Goal: Transaction & Acquisition: Purchase product/service

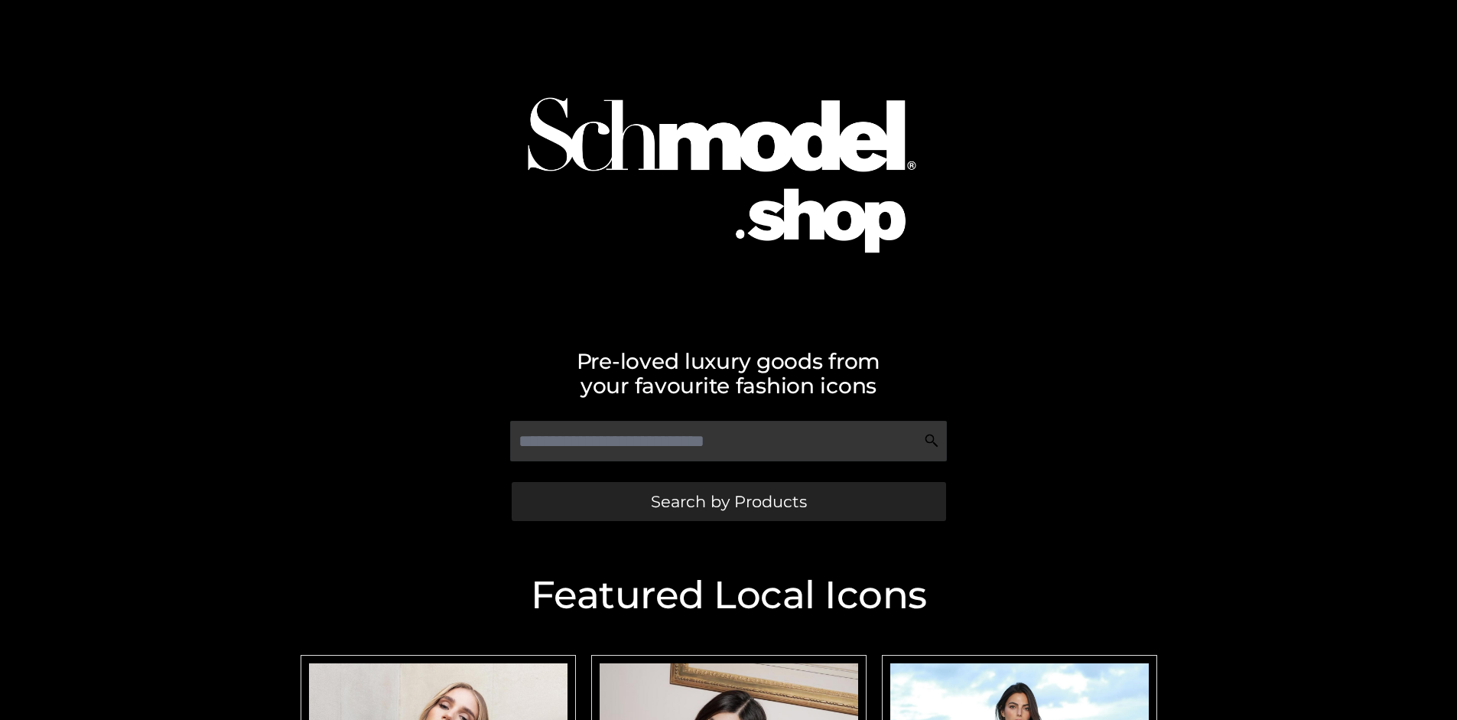
click at [728, 501] on span "Search by Products" at bounding box center [729, 501] width 156 height 16
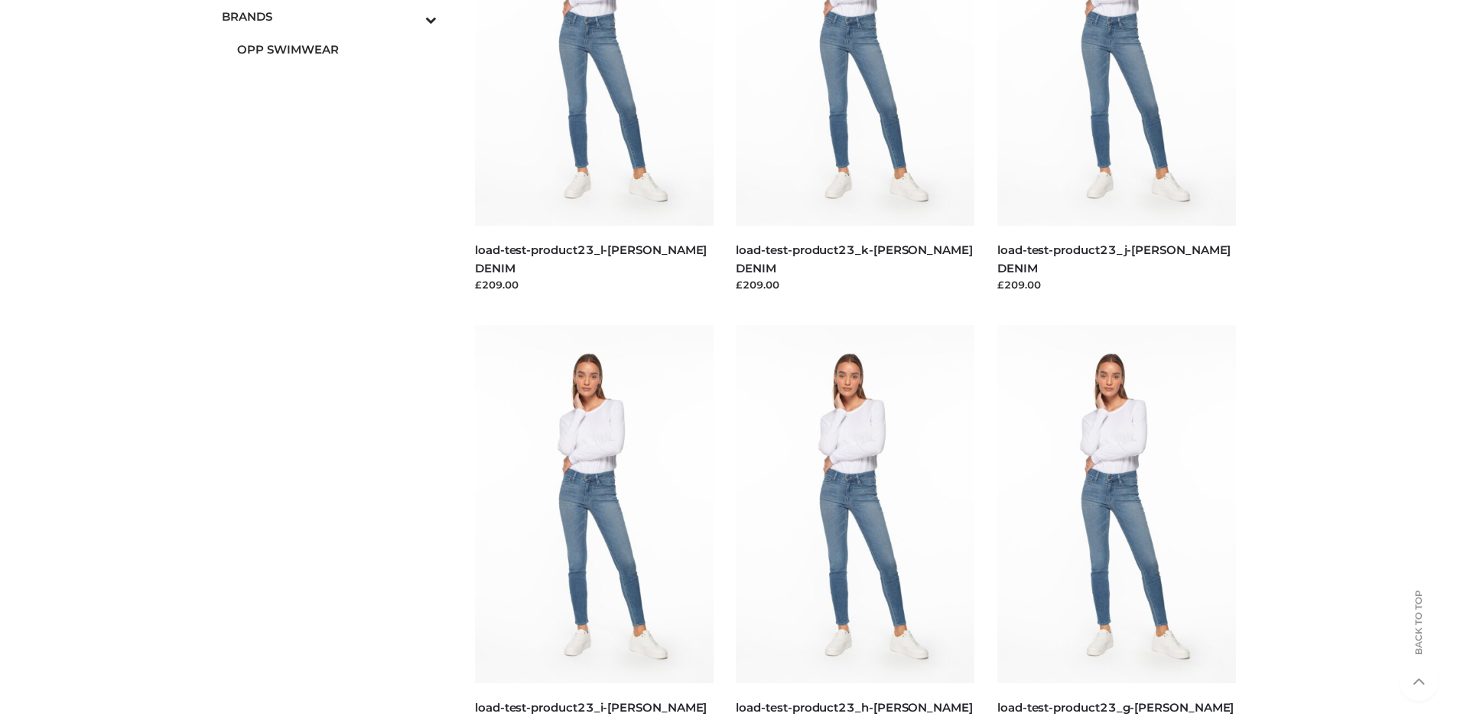
click at [337, 49] on span "OPP SWIMWEAR" at bounding box center [337, 50] width 200 height 18
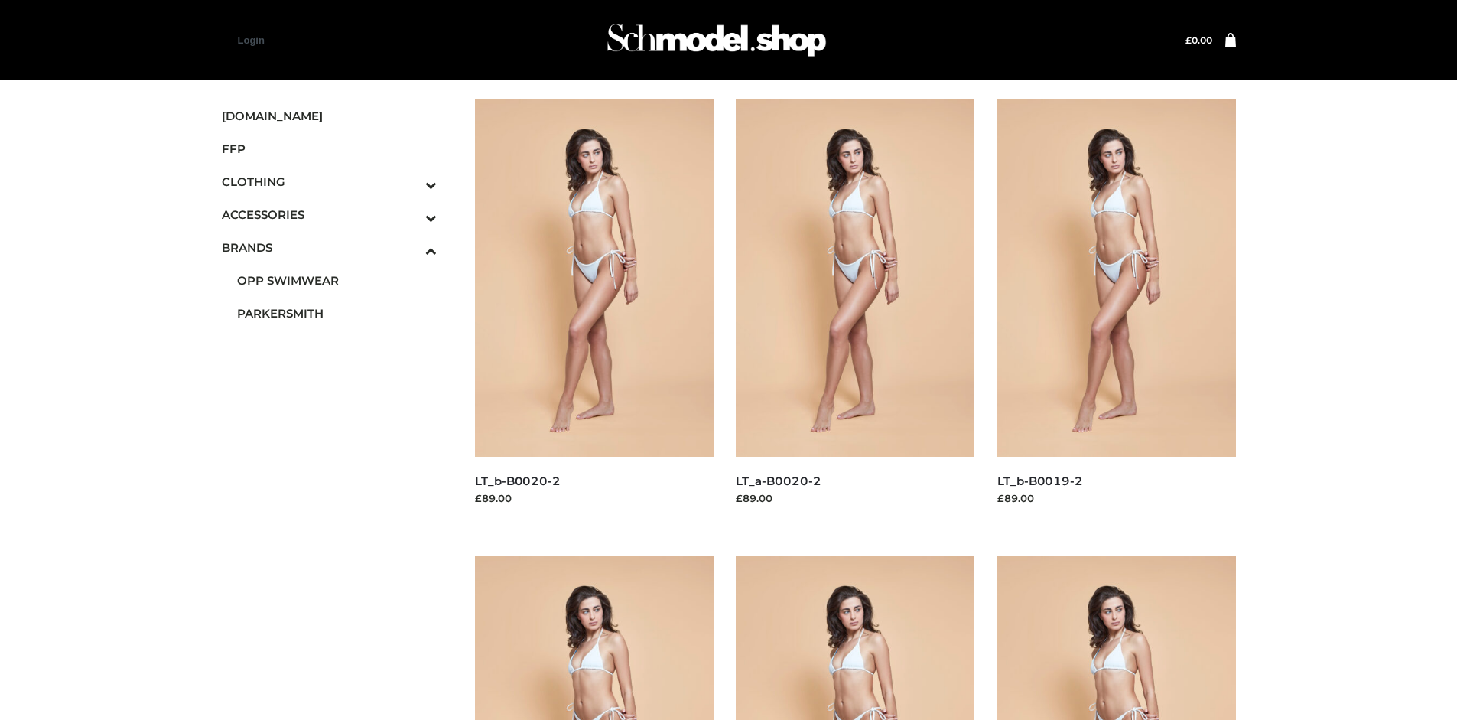
click at [594, 312] on img at bounding box center [594, 277] width 239 height 357
click at [1116, 312] on img at bounding box center [1117, 277] width 239 height 357
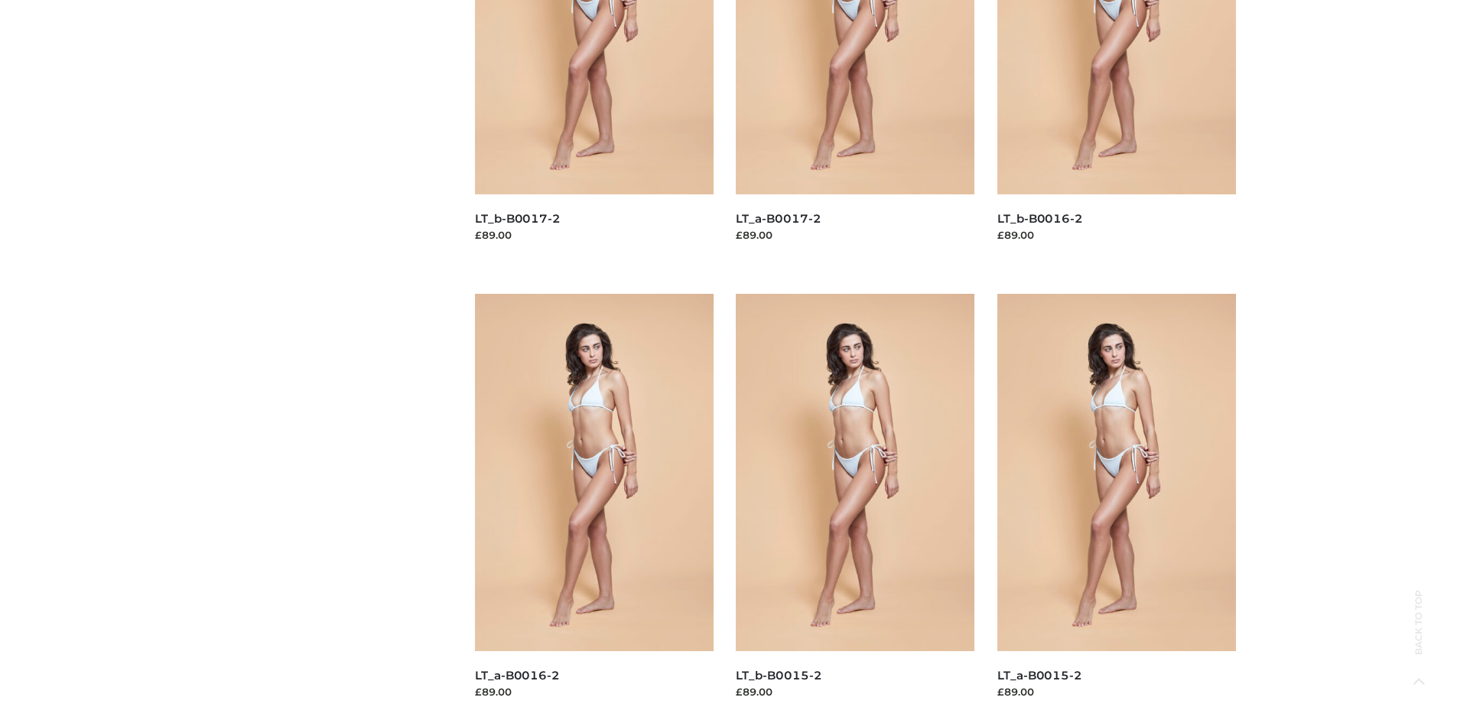
click at [1116, 506] on img at bounding box center [1117, 472] width 239 height 357
click at [855, 506] on img at bounding box center [855, 472] width 239 height 357
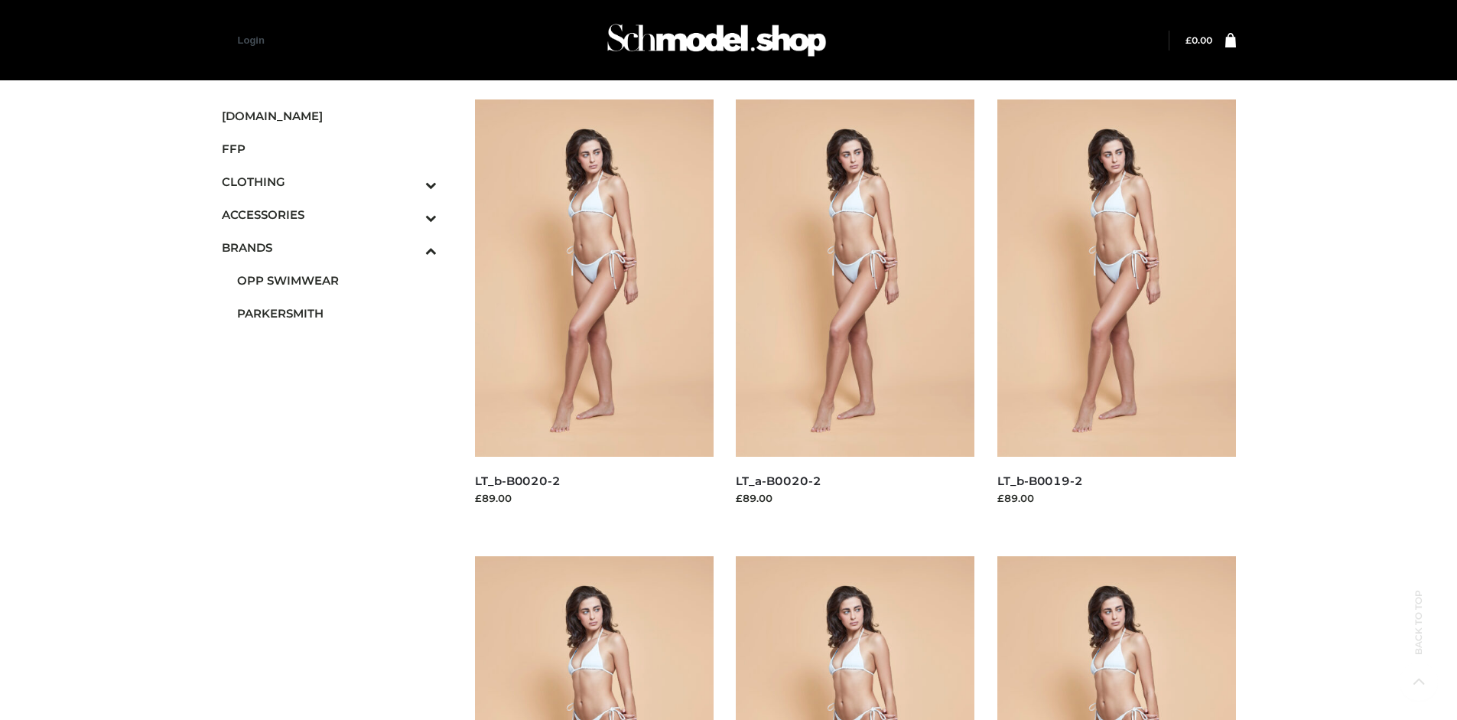
click at [410, 181] on icon "Toggle Submenu" at bounding box center [350, 185] width 171 height 18
click at [337, 280] on span "BOTTOMS" at bounding box center [337, 281] width 200 height 18
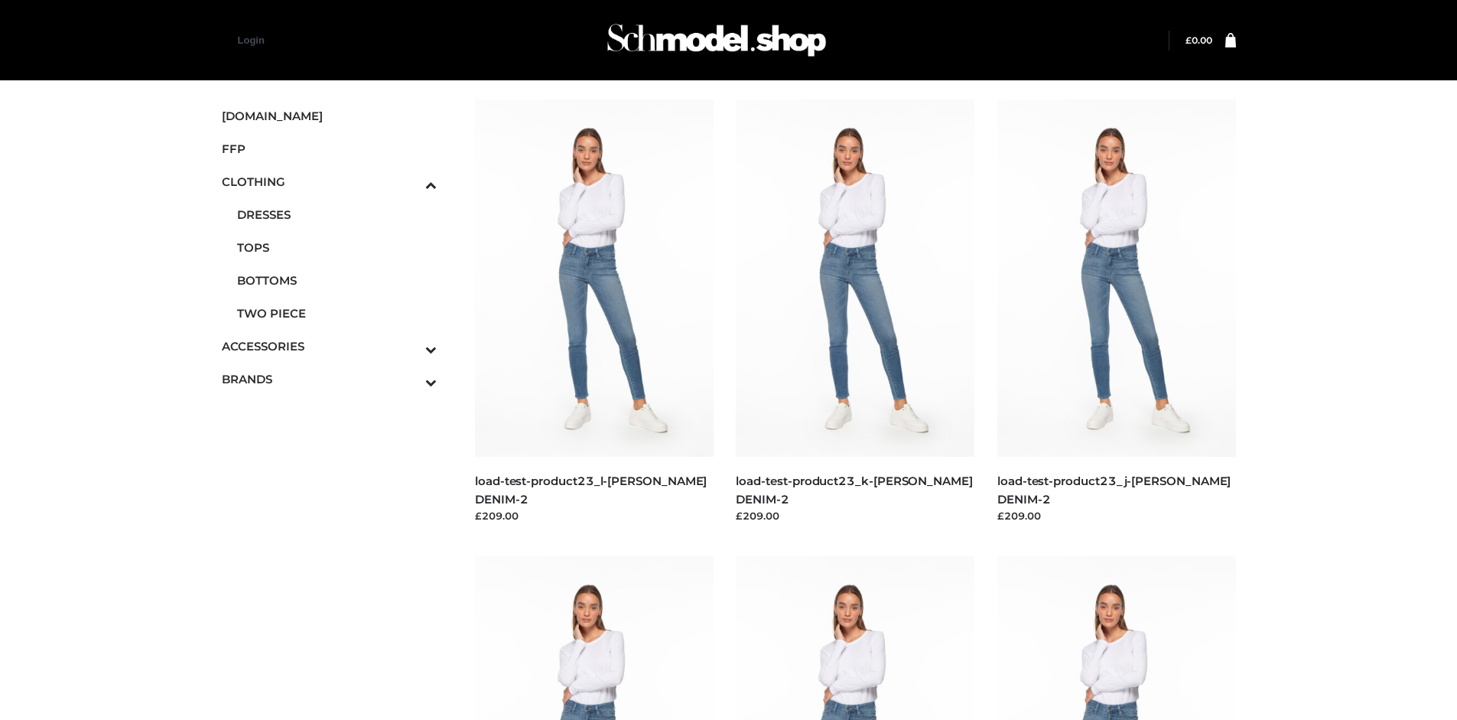
click at [855, 312] on img at bounding box center [855, 277] width 239 height 357
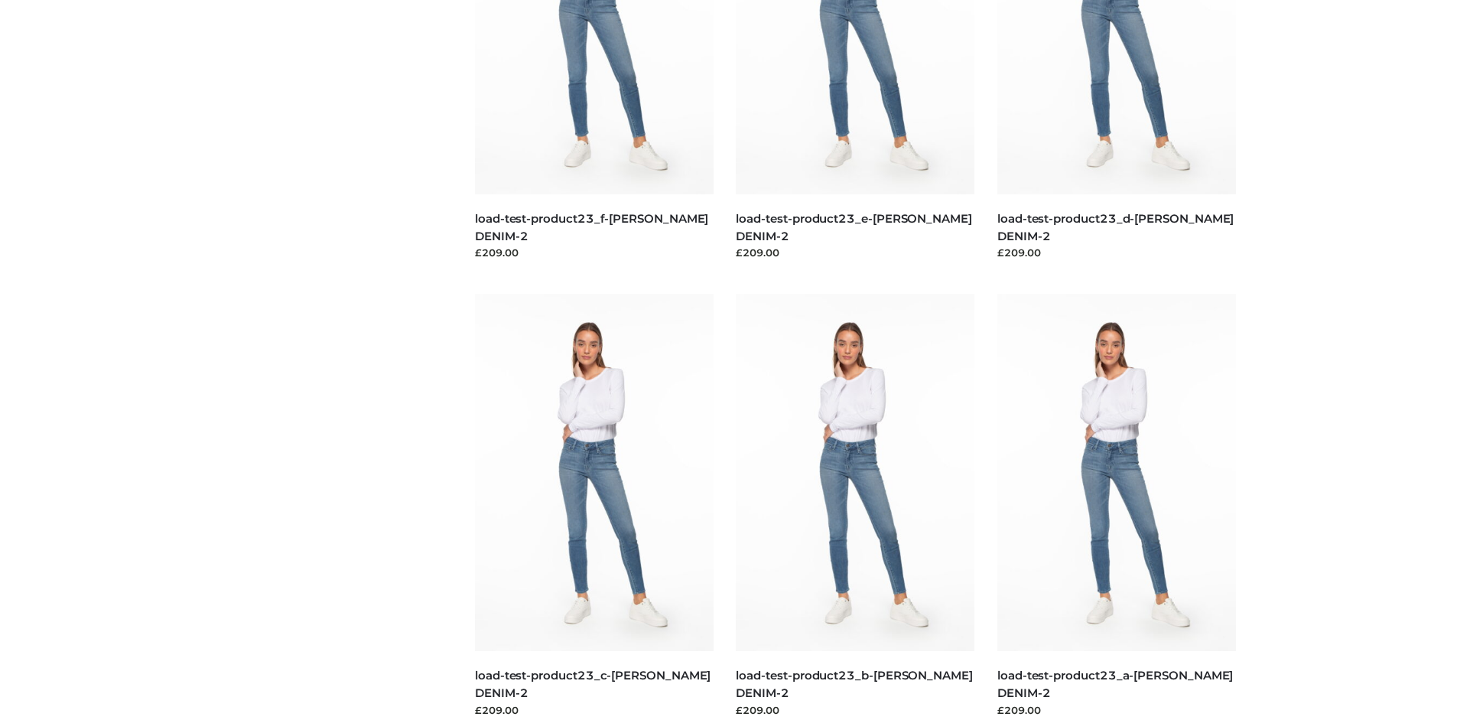
click at [1116, 506] on img at bounding box center [1117, 472] width 239 height 357
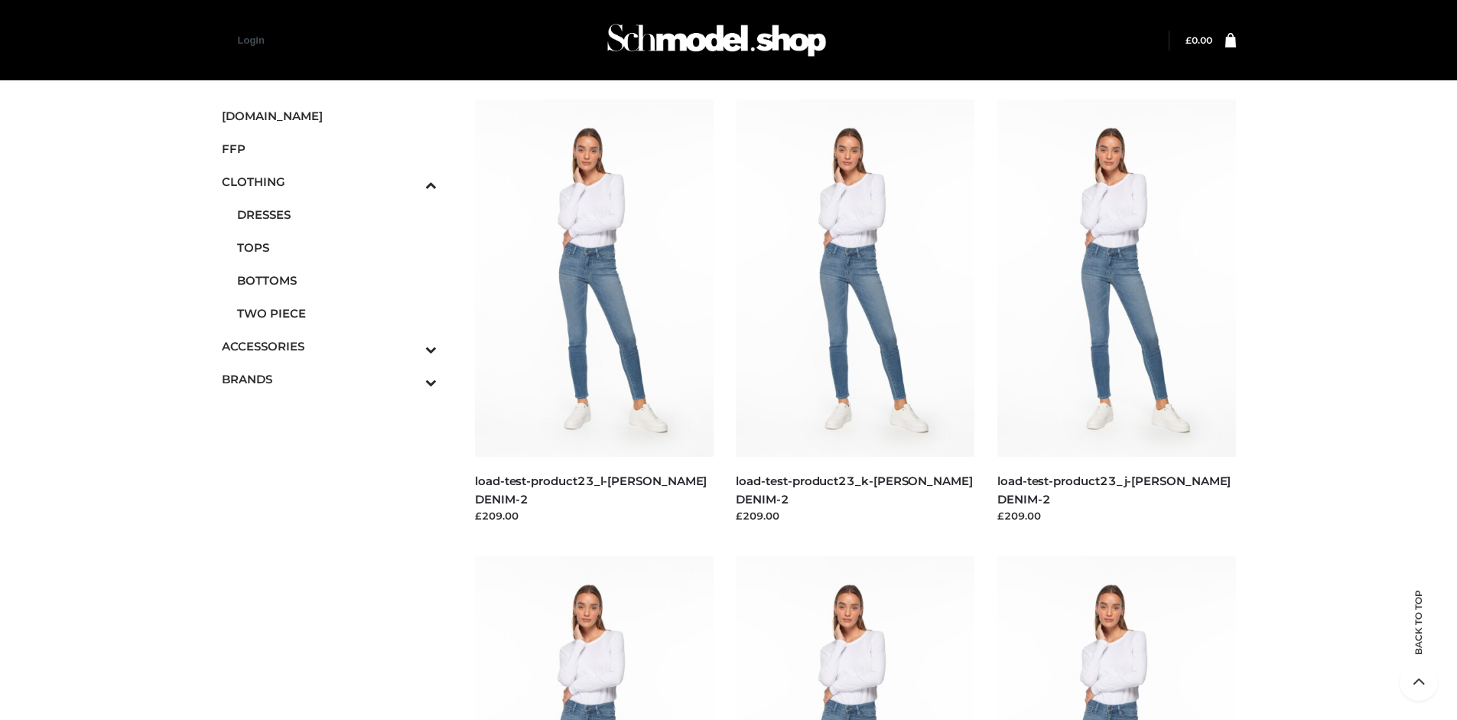
click at [1116, 312] on img at bounding box center [1117, 277] width 239 height 357
click at [329, 148] on span "FFP" at bounding box center [330, 149] width 216 height 18
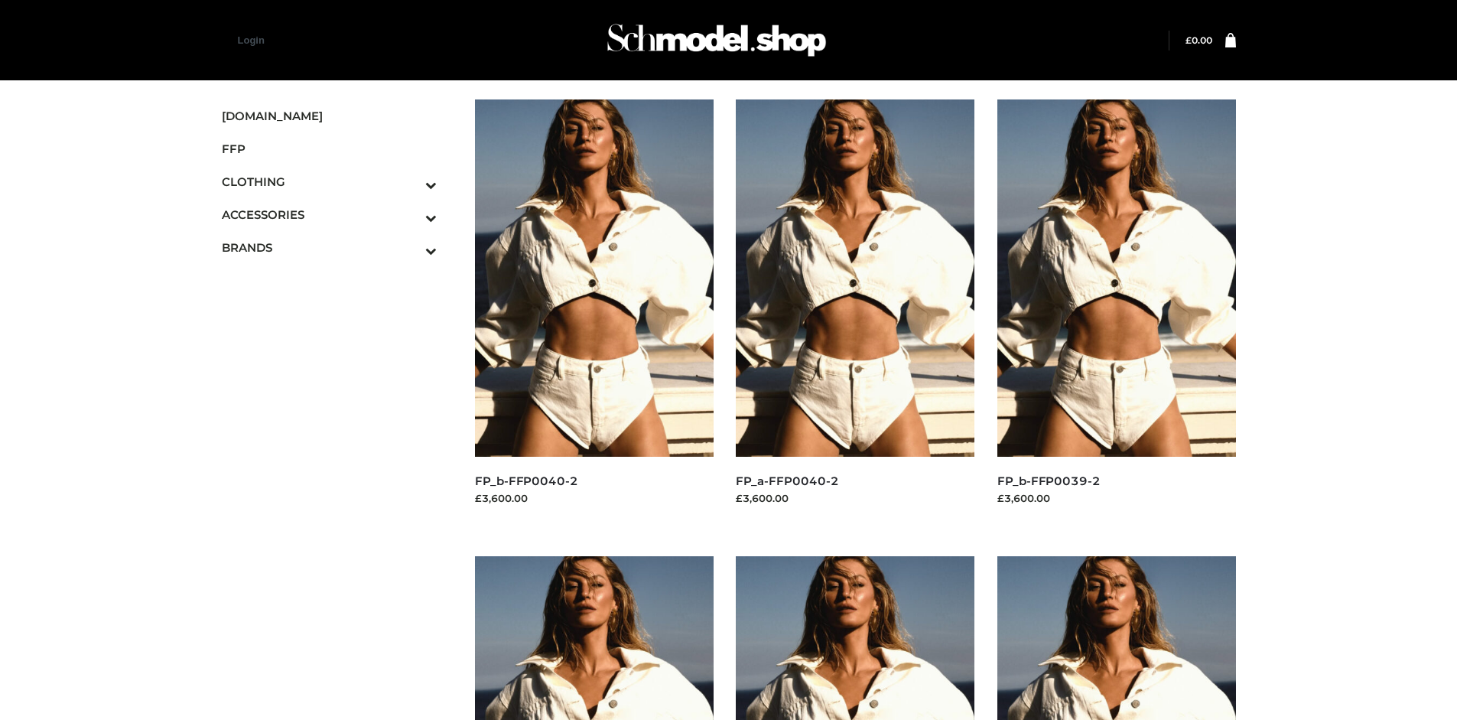
click at [1116, 312] on img at bounding box center [1117, 277] width 239 height 357
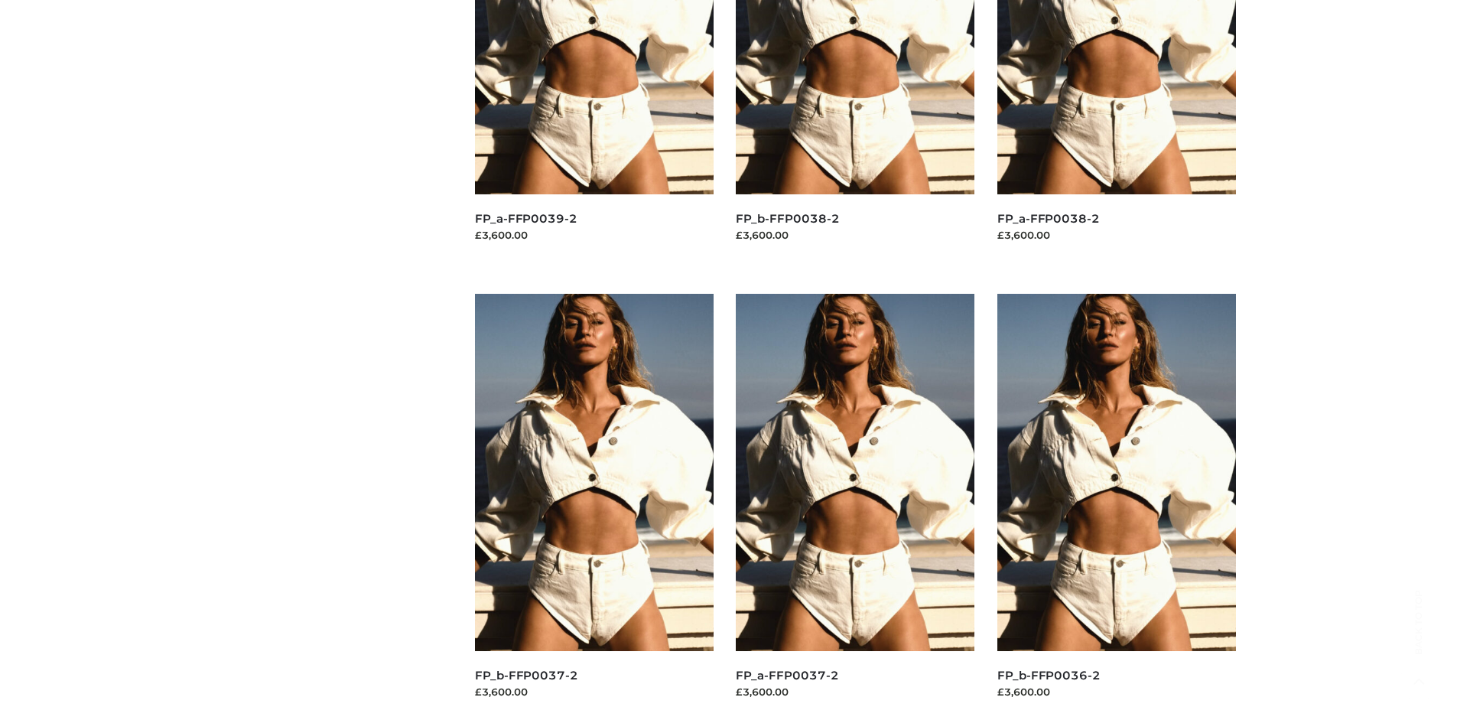
click at [1116, 506] on img at bounding box center [1117, 472] width 239 height 357
click at [855, 506] on img at bounding box center [855, 472] width 239 height 357
click at [594, 506] on img at bounding box center [594, 472] width 239 height 357
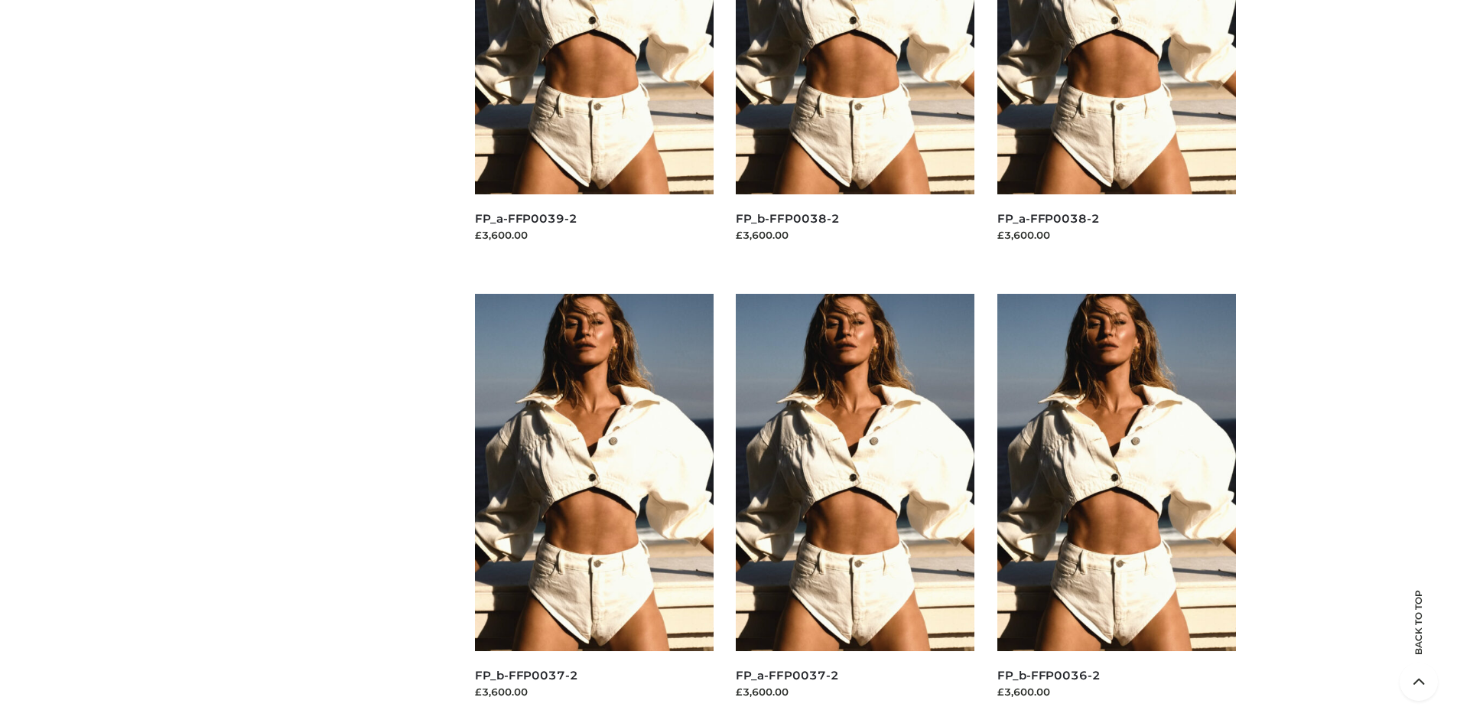
scroll to position [0, 0]
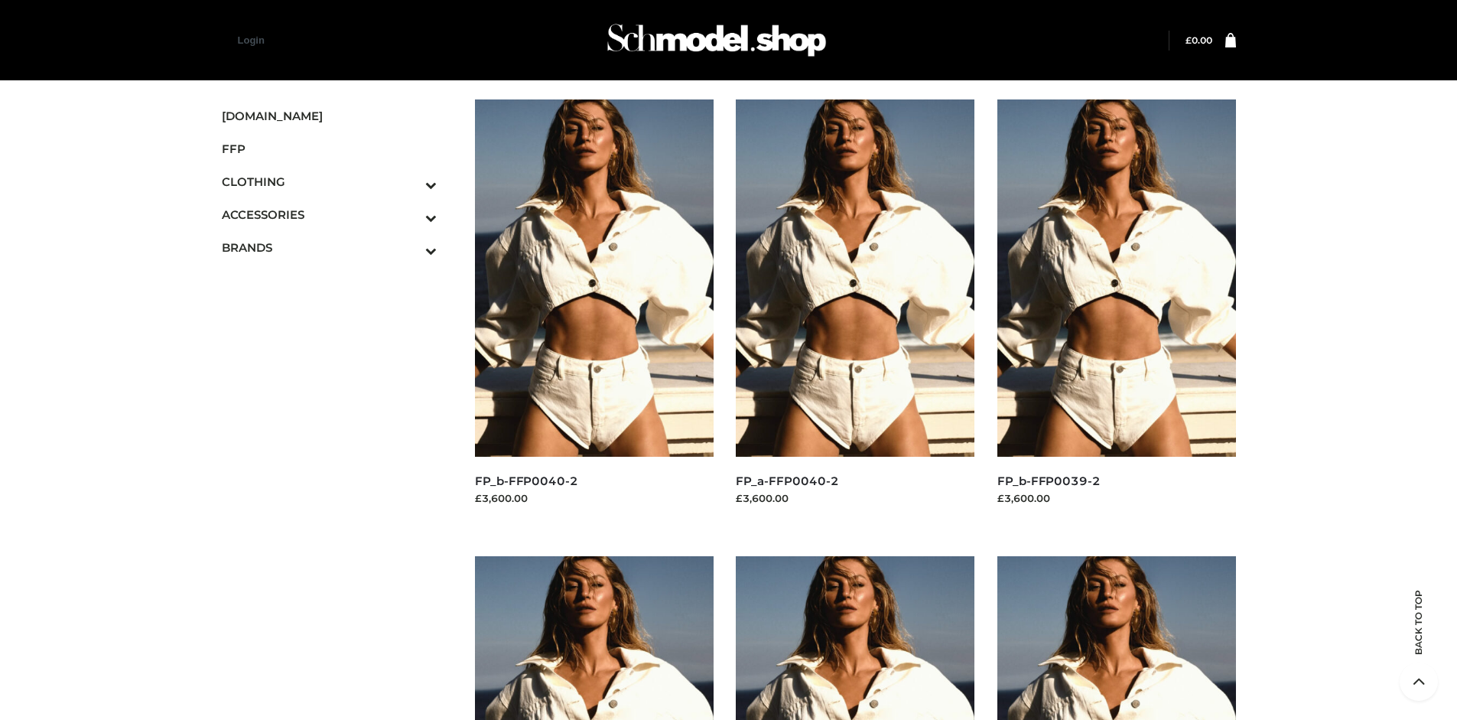
click at [410, 214] on icon "Toggle Submenu" at bounding box center [350, 218] width 171 height 18
click at [337, 280] on span "JEWELRY" at bounding box center [337, 281] width 200 height 18
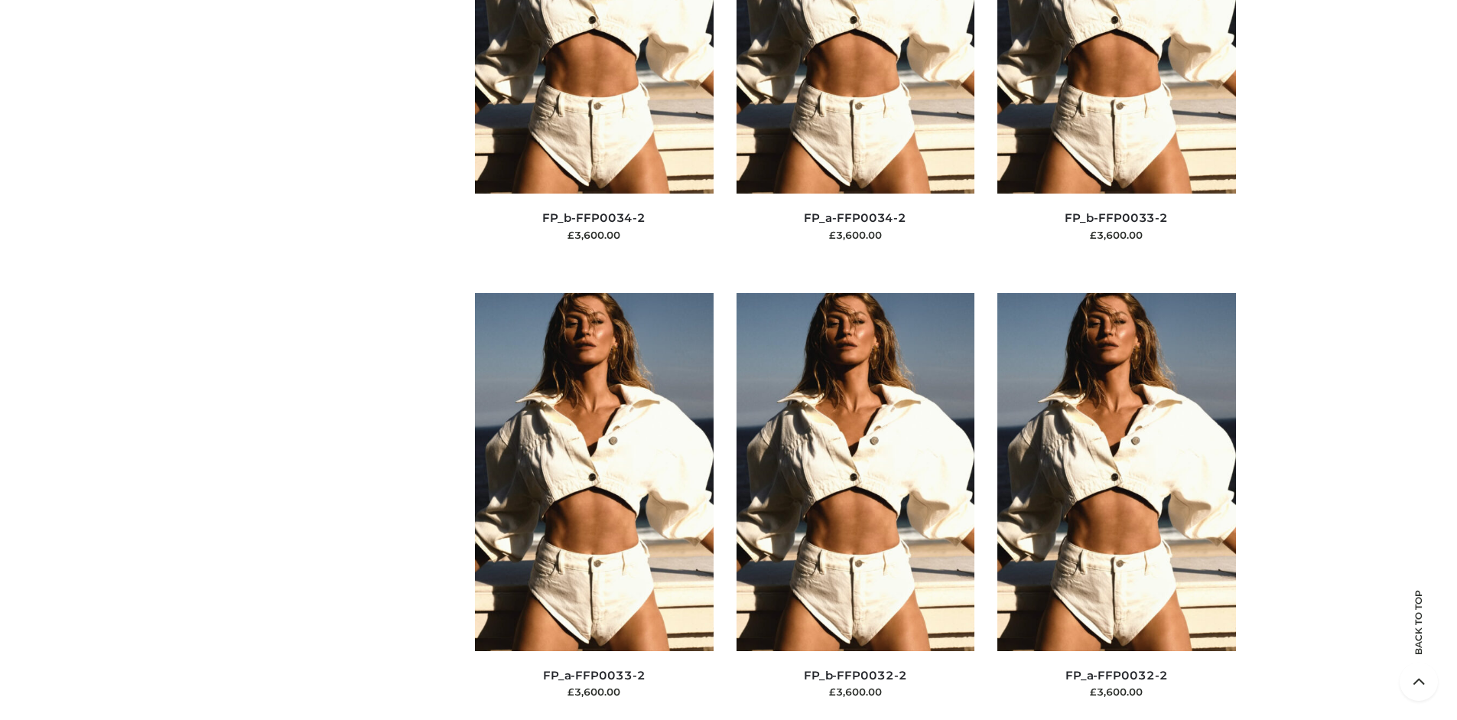
click at [1116, 506] on img at bounding box center [1117, 471] width 239 height 357
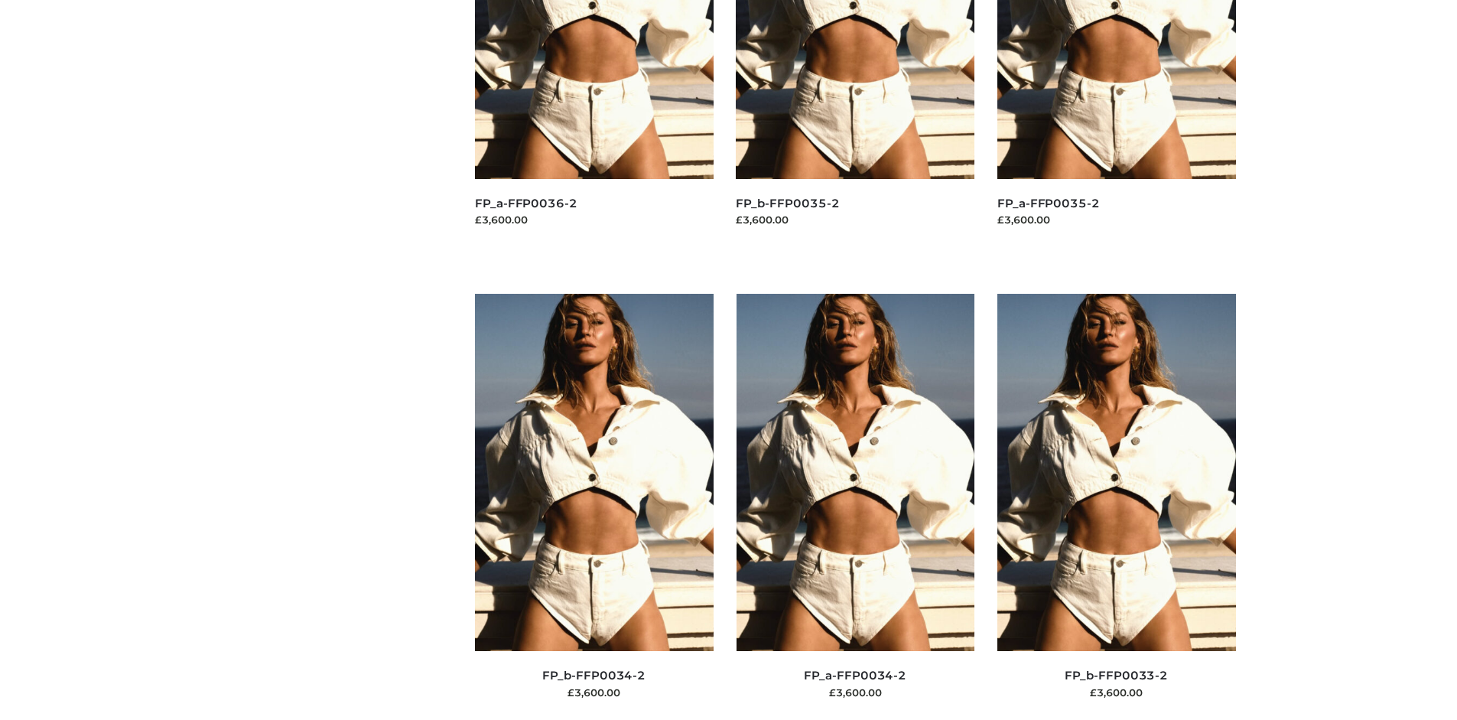
click at [855, 506] on img at bounding box center [856, 472] width 239 height 357
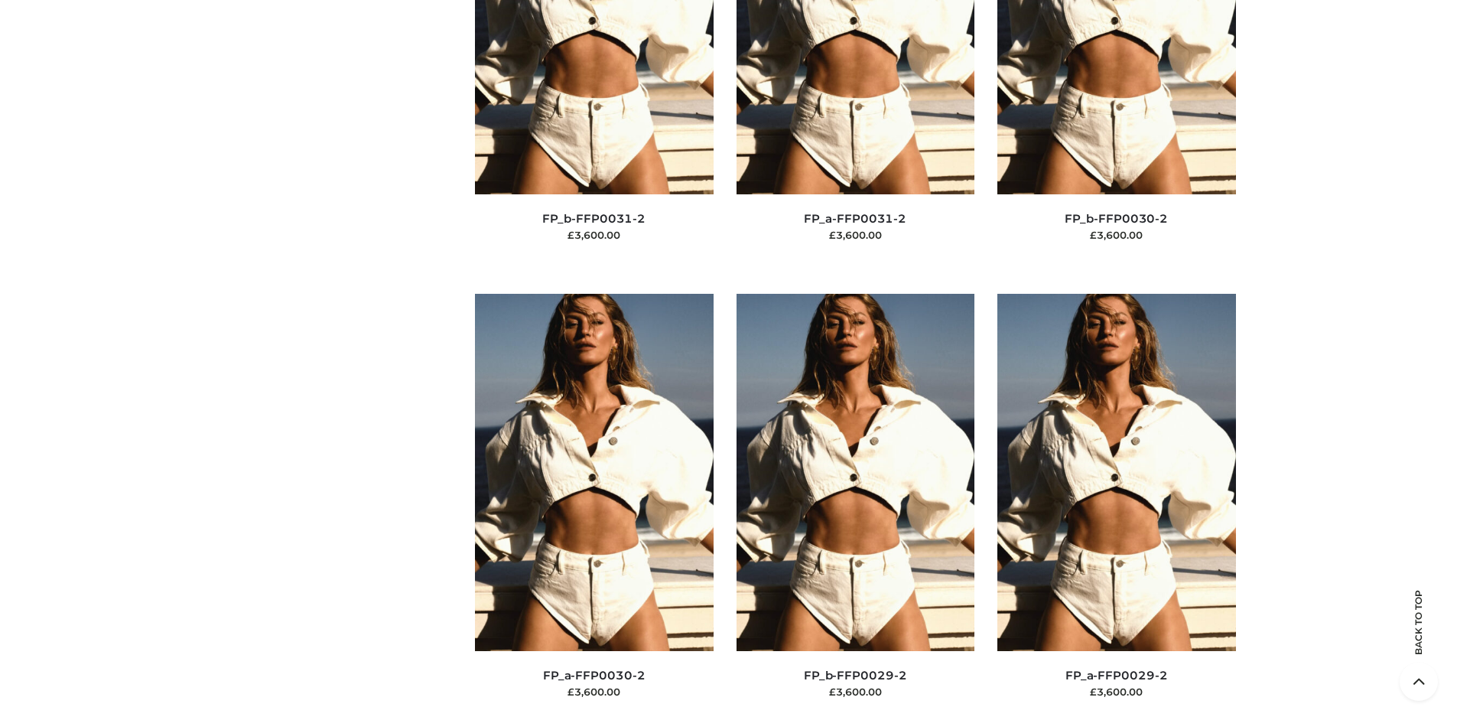
click at [855, 506] on img at bounding box center [856, 472] width 239 height 357
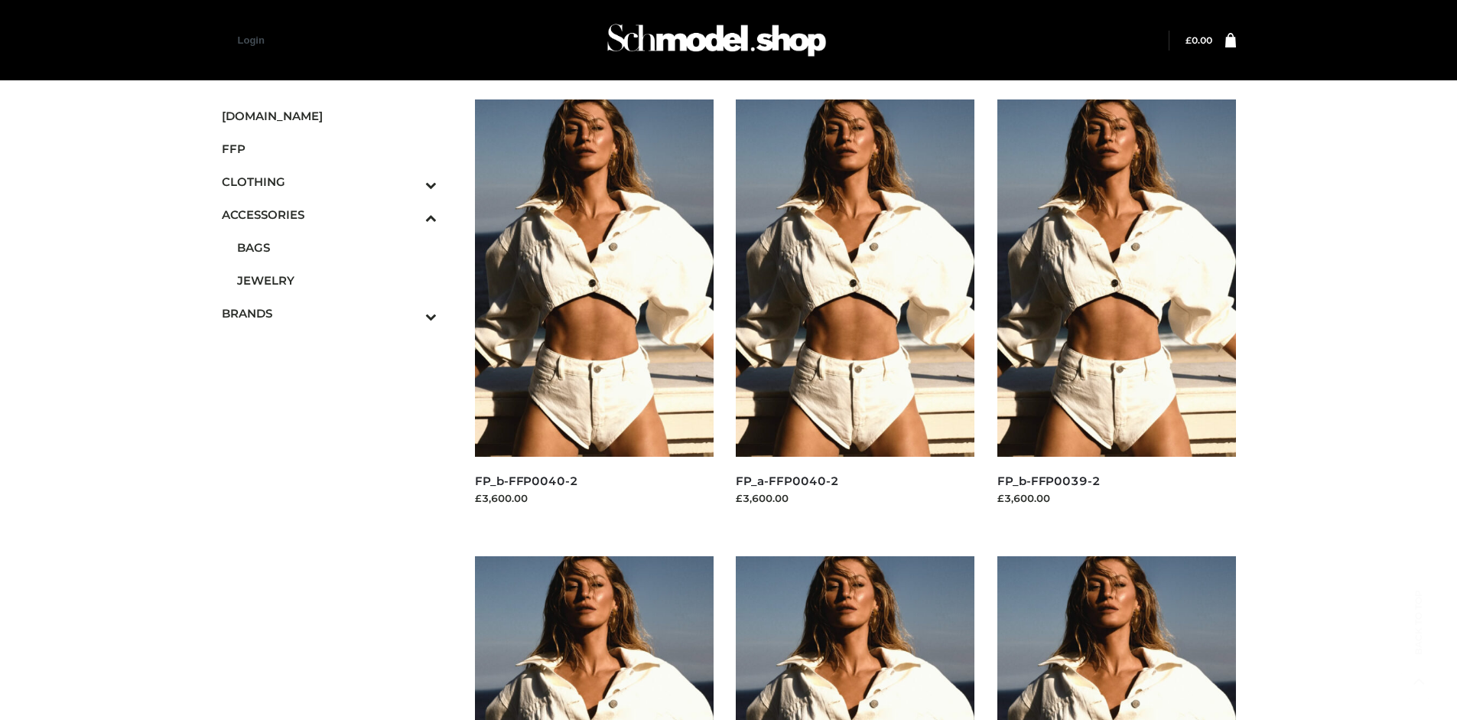
click at [594, 312] on img at bounding box center [594, 277] width 239 height 357
